Goal: Task Accomplishment & Management: Manage account settings

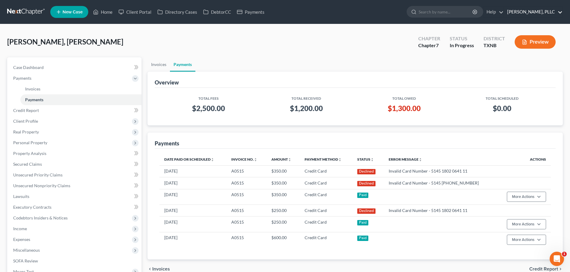
click at [560, 11] on link "[PERSON_NAME], PLLC" at bounding box center [533, 12] width 58 height 11
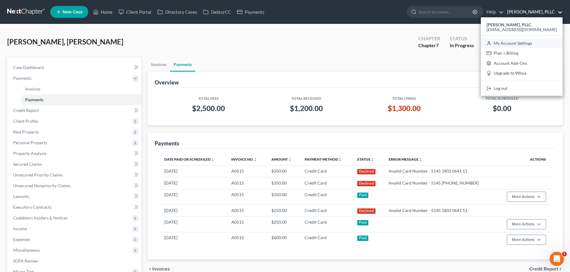
click at [539, 44] on link "My Account Settings" at bounding box center [521, 43] width 82 height 10
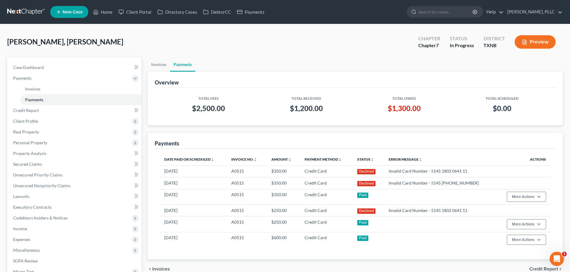
select select "23"
select select "45"
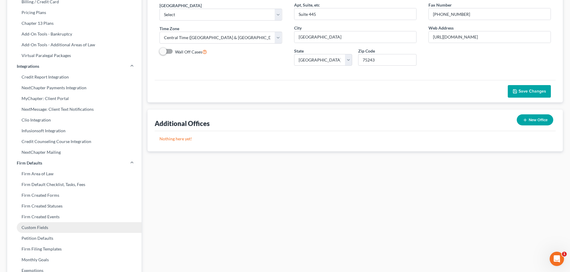
scroll to position [83, 0]
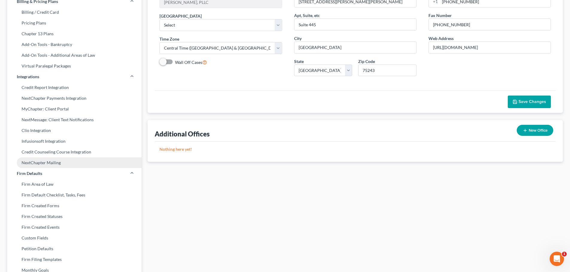
click at [77, 162] on link "NextChapter Mailing" at bounding box center [74, 163] width 134 height 11
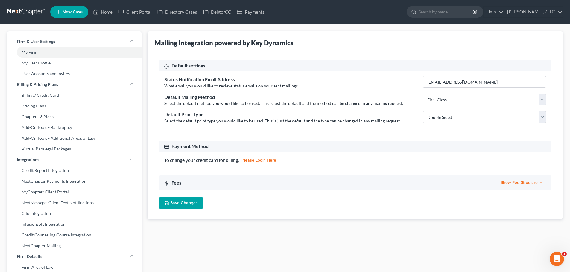
click at [539, 182] on icon "button" at bounding box center [540, 182] width 5 height 5
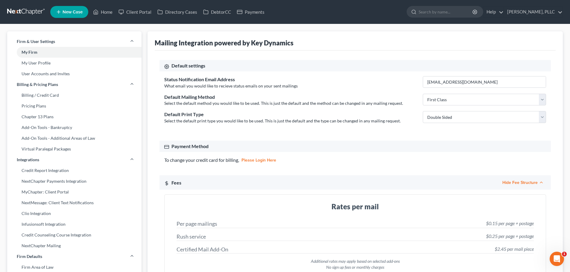
click at [167, 66] on icon at bounding box center [166, 66] width 5 height 5
click at [43, 73] on link "User Accounts and Invites" at bounding box center [74, 73] width 134 height 11
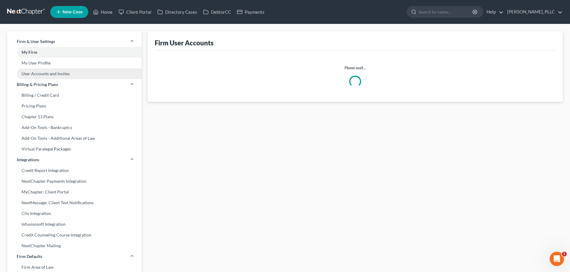
select select "0"
select select "2"
select select "1"
select select "0"
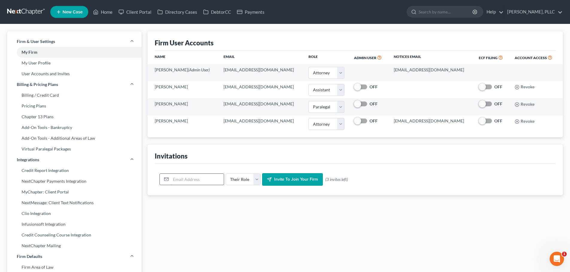
click at [205, 181] on input "email" at bounding box center [197, 179] width 53 height 11
type input "[EMAIL_ADDRESS][DOMAIN_NAME]"
click at [254, 182] on select "Their Role Attorney Paralegal Assistant" at bounding box center [242, 180] width 35 height 12
select select "assistant"
click at [225, 174] on select "Their Role Attorney Paralegal Assistant" at bounding box center [242, 180] width 35 height 12
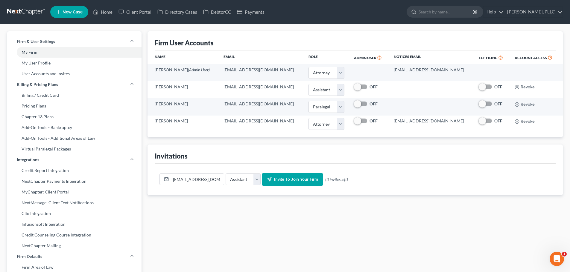
click at [293, 181] on span "Invite to join your firm" at bounding box center [296, 179] width 44 height 5
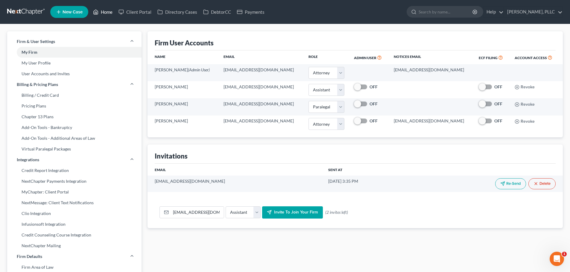
click at [109, 10] on link "Home" at bounding box center [102, 12] width 25 height 11
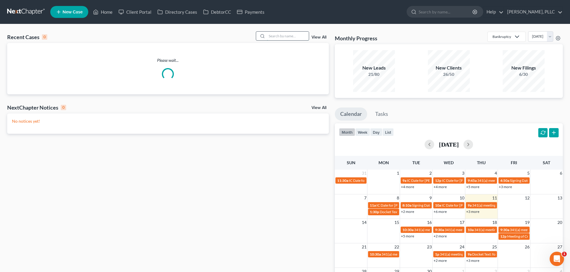
click at [286, 35] on input "search" at bounding box center [288, 36] width 42 height 9
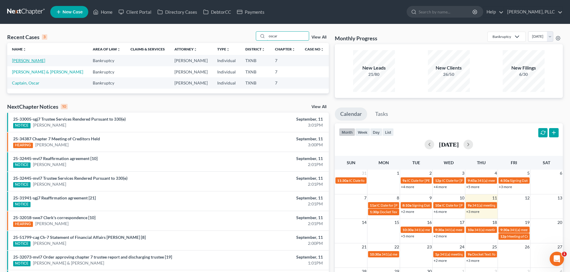
type input "oscar"
click at [29, 61] on link "[PERSON_NAME]" at bounding box center [28, 60] width 33 height 5
select select "4"
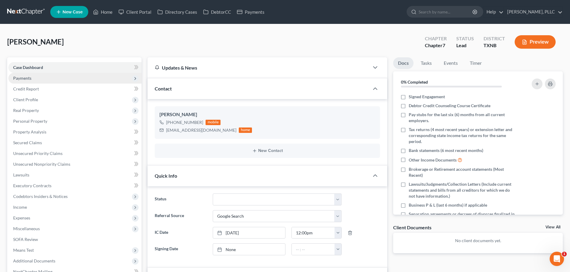
click at [31, 80] on span "Payments" at bounding box center [22, 78] width 18 height 5
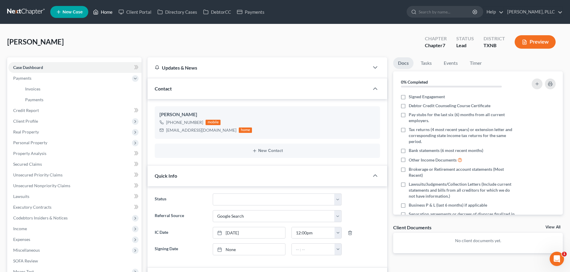
click at [108, 13] on link "Home" at bounding box center [102, 12] width 25 height 11
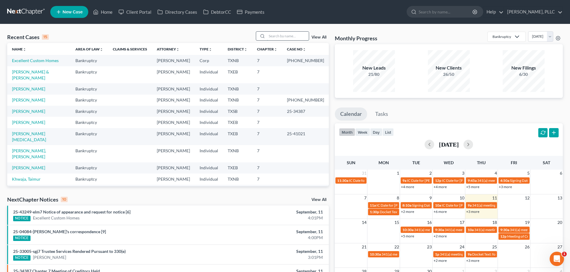
click at [289, 38] on input "search" at bounding box center [288, 36] width 42 height 9
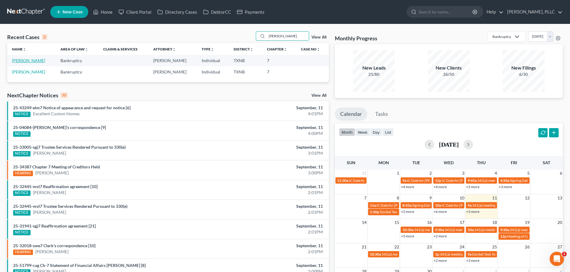
type input "[PERSON_NAME]"
click at [29, 60] on link "[PERSON_NAME]" at bounding box center [28, 60] width 33 height 5
select select "4"
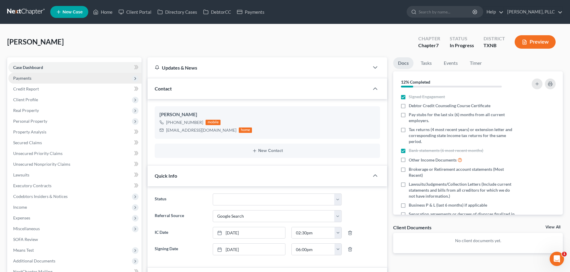
click at [39, 79] on span "Payments" at bounding box center [74, 78] width 133 height 11
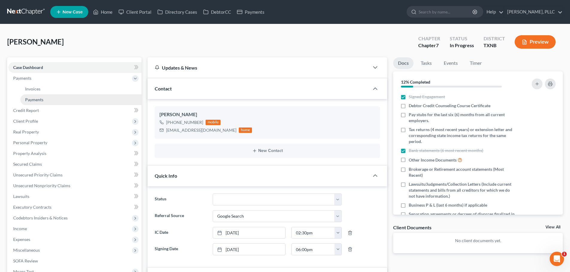
click at [36, 98] on span "Payments" at bounding box center [34, 99] width 18 height 5
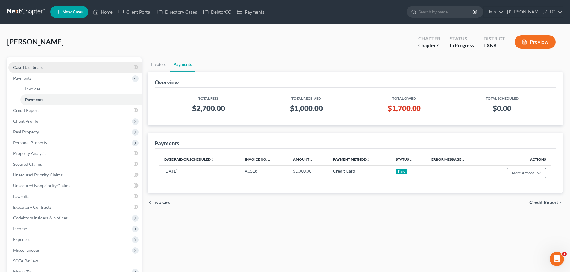
click at [26, 69] on span "Case Dashboard" at bounding box center [28, 67] width 30 height 5
select select "4"
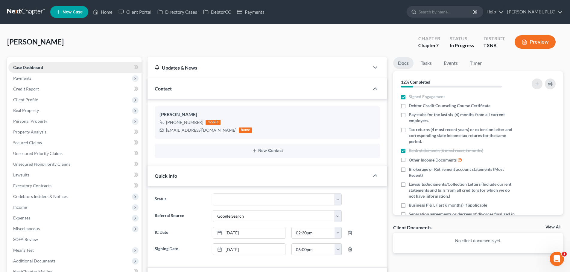
click at [33, 68] on span "Case Dashboard" at bounding box center [28, 67] width 30 height 5
drag, startPoint x: 212, startPoint y: 131, endPoint x: 163, endPoint y: 135, distance: 49.7
click at [163, 135] on div "[PERSON_NAME] [PHONE_NUMBER] mobile [EMAIL_ADDRESS][DOMAIN_NAME] home" at bounding box center [267, 122] width 225 height 32
drag, startPoint x: 175, startPoint y: 131, endPoint x: 173, endPoint y: 129, distance: 3.4
click at [173, 129] on div "[EMAIL_ADDRESS][DOMAIN_NAME]" at bounding box center [201, 130] width 70 height 6
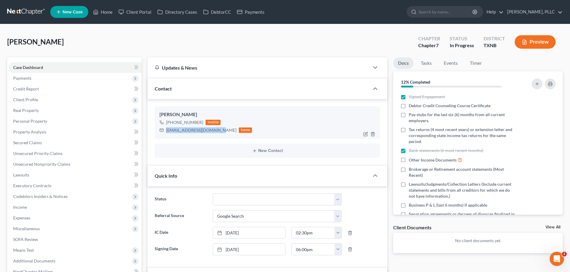
drag, startPoint x: 214, startPoint y: 132, endPoint x: 164, endPoint y: 135, distance: 49.8
click at [164, 135] on div "[PERSON_NAME] [PHONE_NUMBER] mobile [EMAIL_ADDRESS][DOMAIN_NAME] home" at bounding box center [267, 122] width 225 height 32
copy div "[EMAIL_ADDRESS][DOMAIN_NAME]"
click at [45, 80] on span "Payments" at bounding box center [74, 78] width 133 height 11
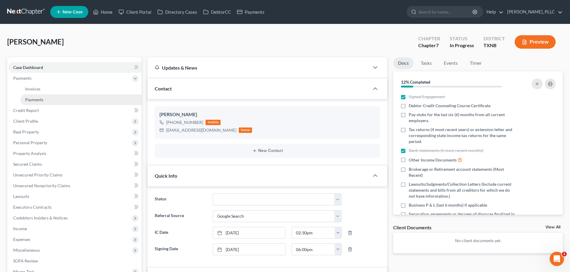
click at [47, 101] on link "Payments" at bounding box center [80, 99] width 121 height 11
